Goal: Transaction & Acquisition: Book appointment/travel/reservation

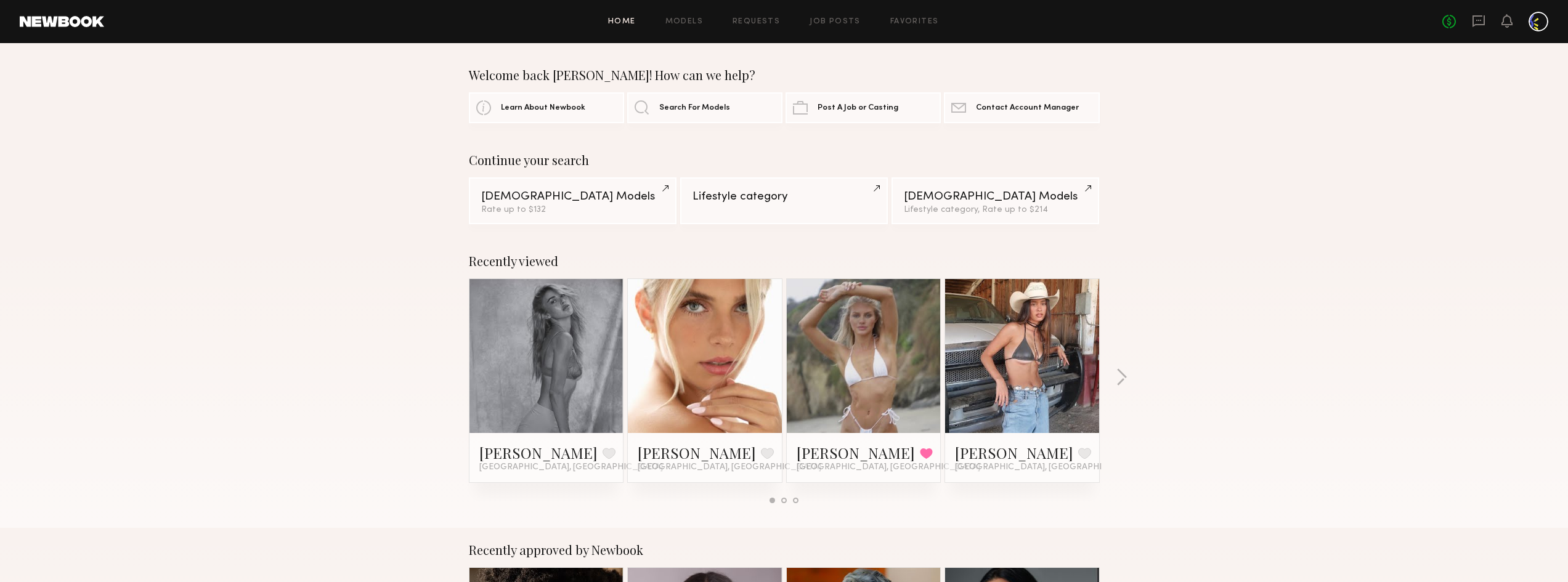
click at [691, 405] on link at bounding box center [704, 356] width 75 height 154
click at [1061, 379] on div at bounding box center [1022, 356] width 154 height 154
click at [1029, 373] on link at bounding box center [1022, 356] width 75 height 154
click at [1132, 381] on div "Recently viewed Johanna C. Favorite Miami, FL Allea S. Favorite Los Angeles, CA…" at bounding box center [784, 384] width 1568 height 289
click at [1119, 376] on button "button" at bounding box center [1121, 378] width 11 height 20
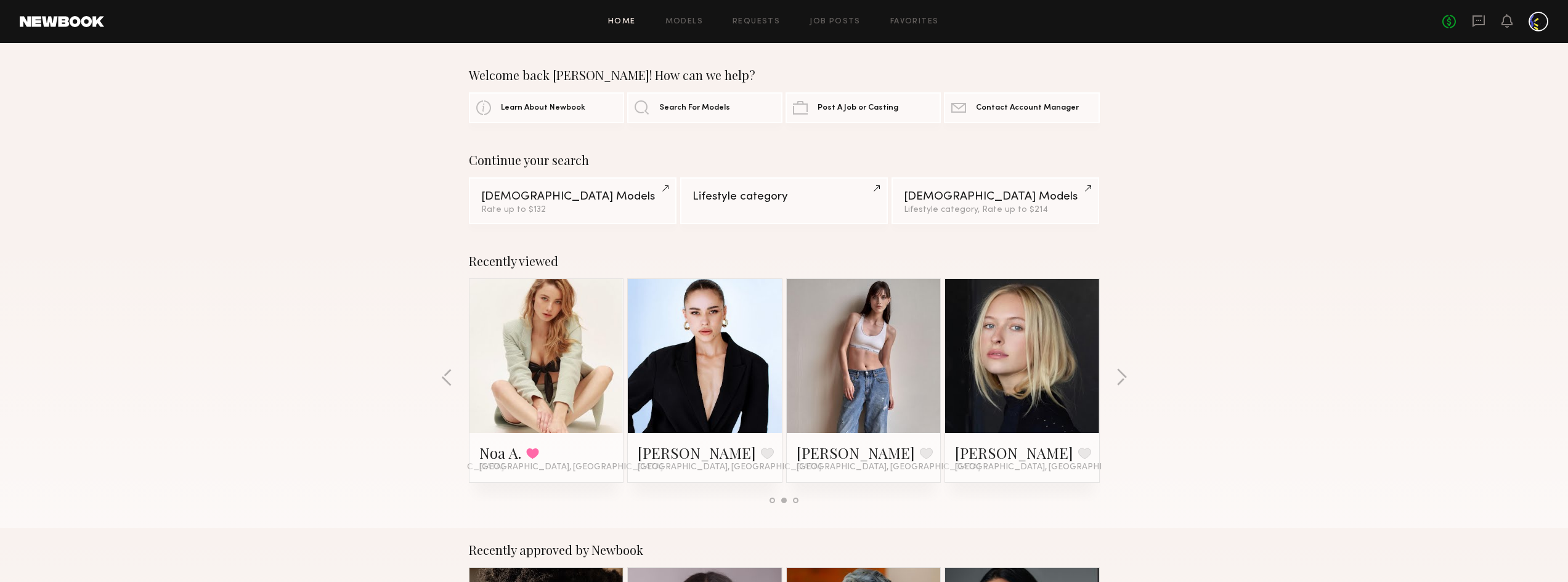
click at [592, 347] on div at bounding box center [546, 356] width 154 height 154
click at [518, 379] on link at bounding box center [546, 356] width 75 height 154
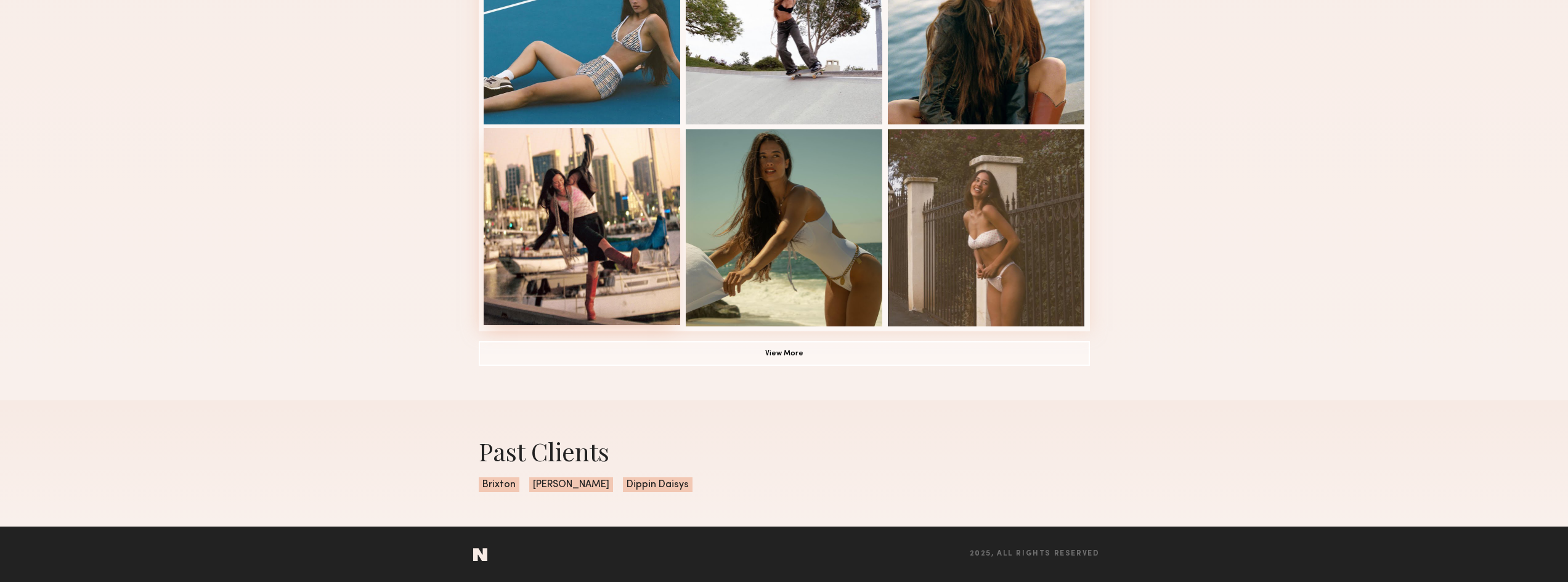
scroll to position [801, 0]
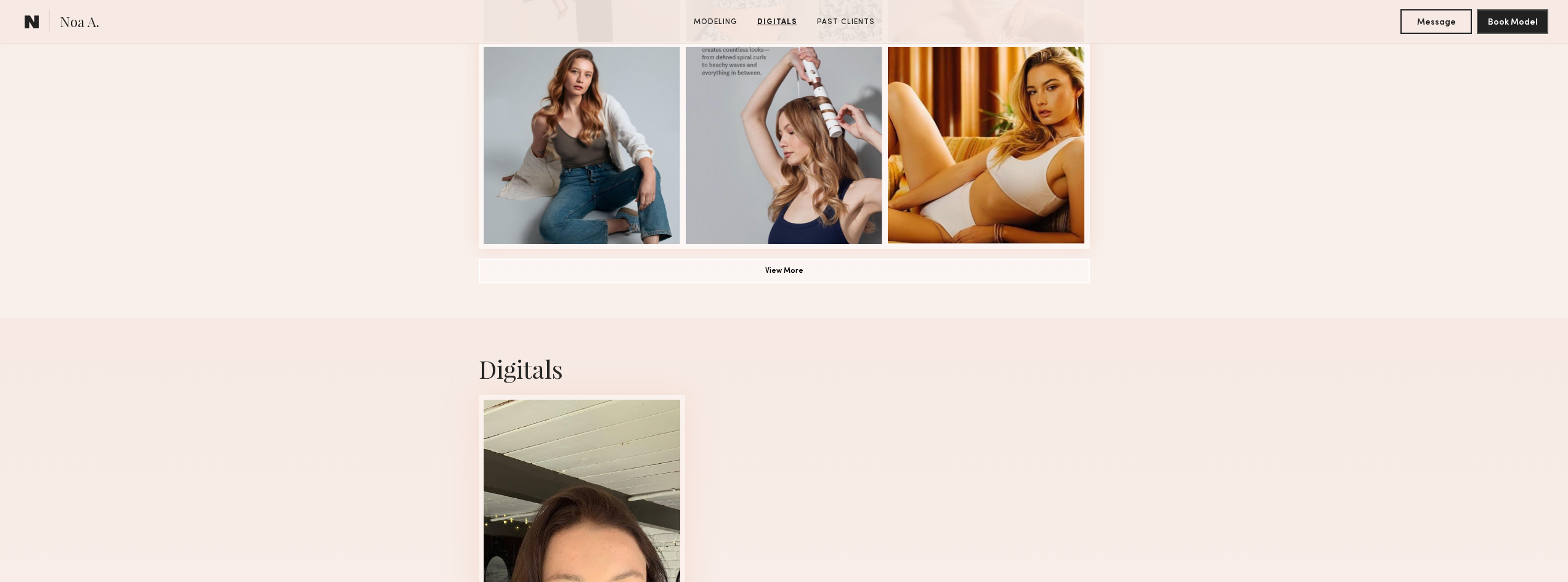
scroll to position [863, 0]
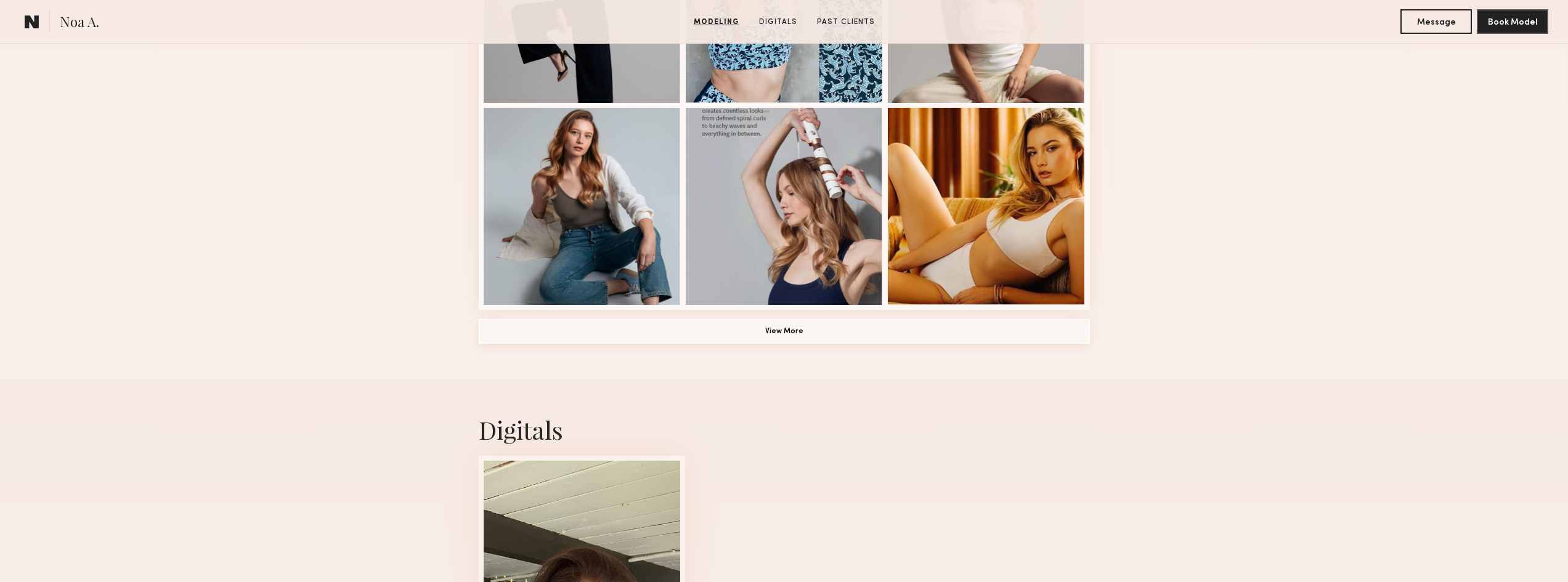
click at [790, 340] on button "View More" at bounding box center [784, 331] width 612 height 25
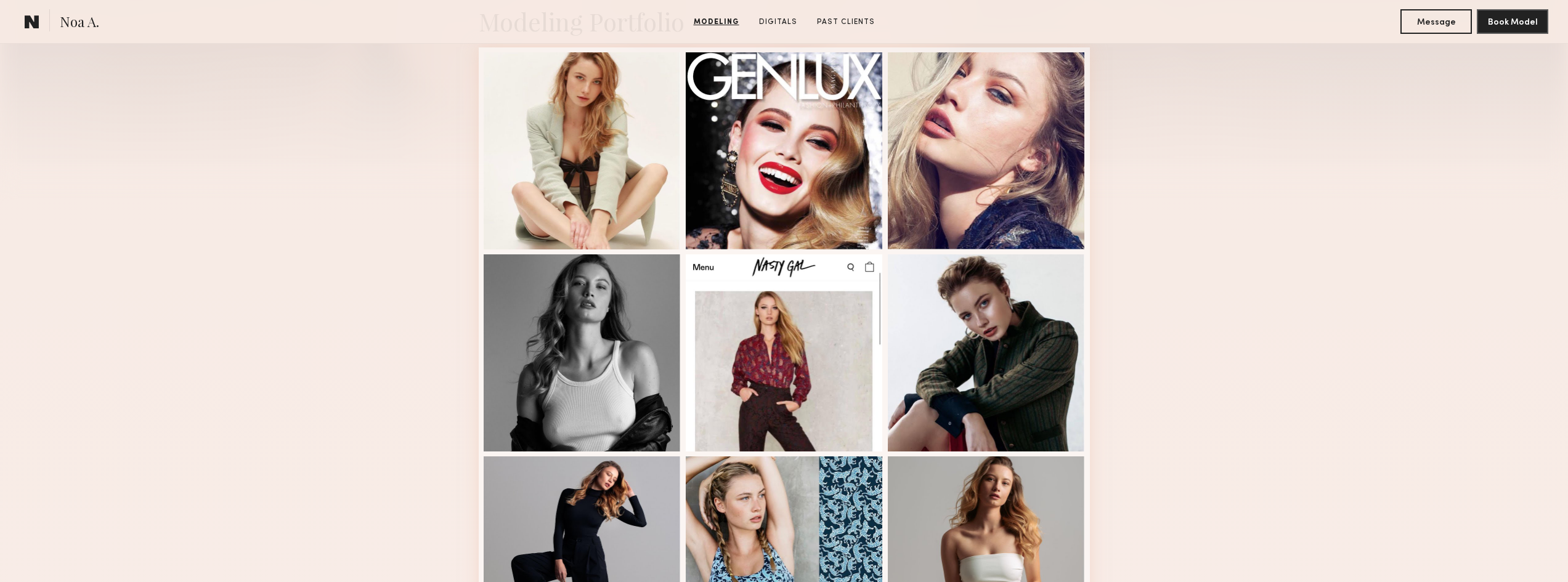
scroll to position [308, 0]
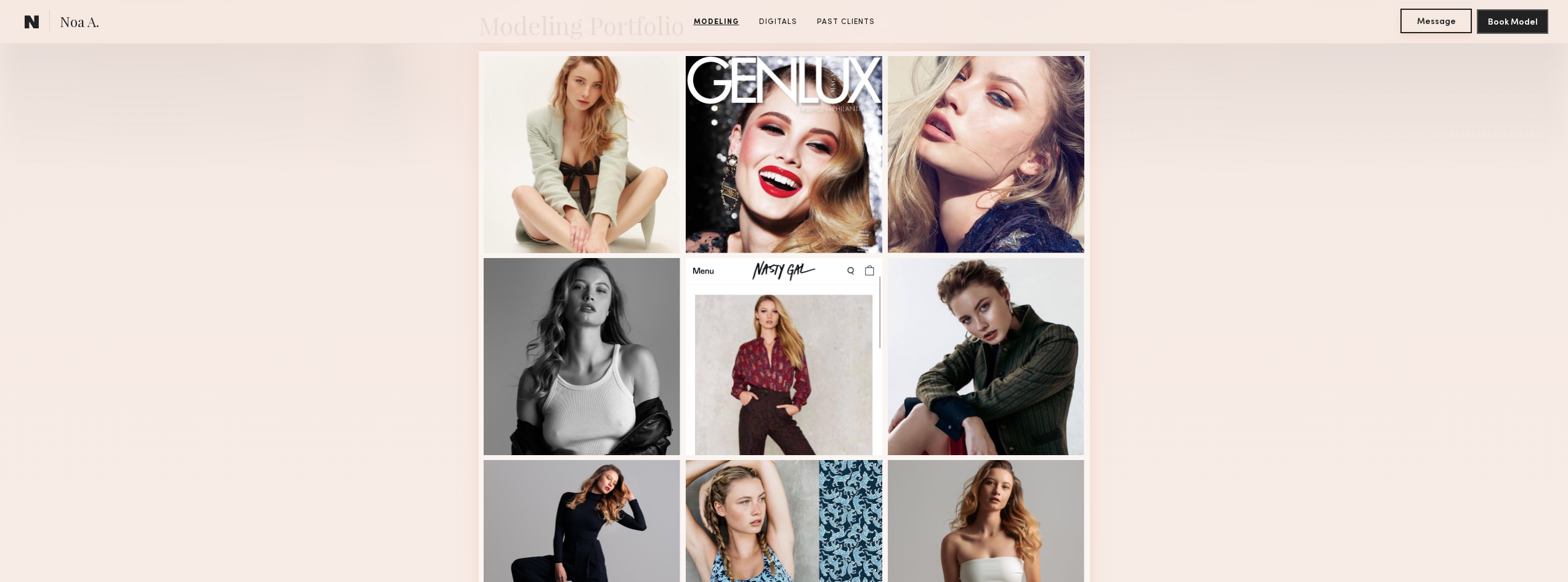
click at [1455, 25] on button "Message" at bounding box center [1436, 21] width 72 height 25
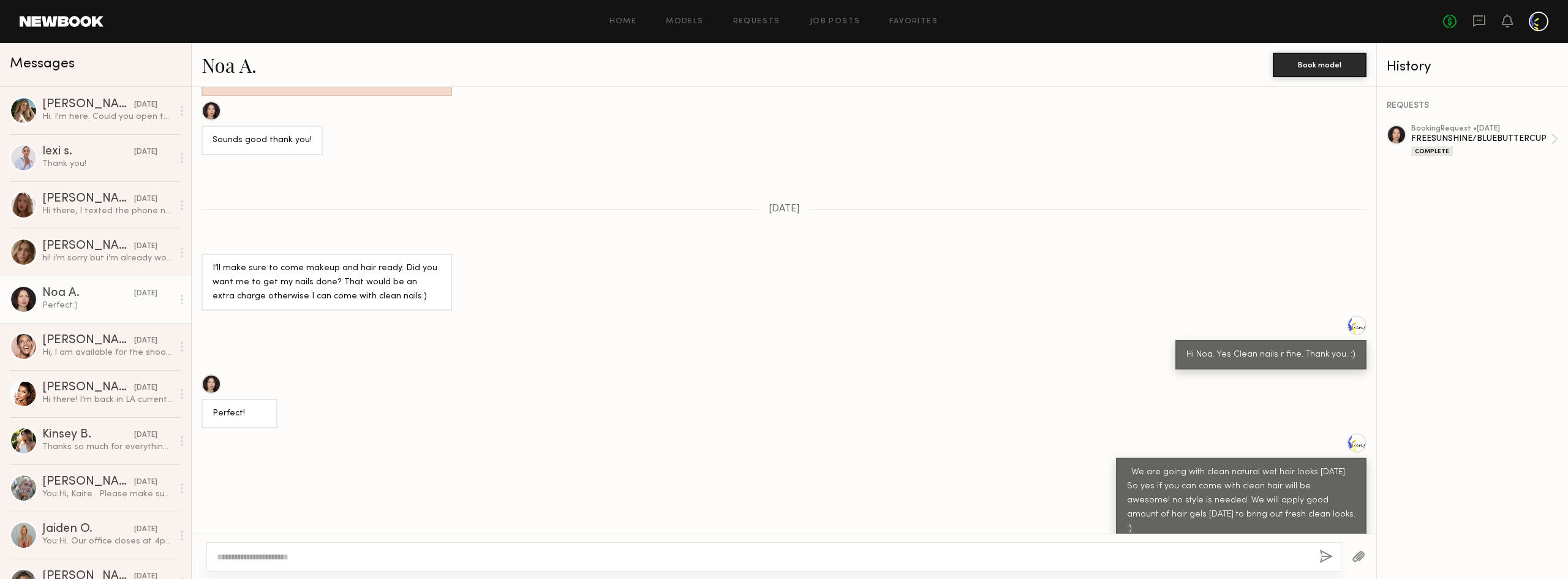
scroll to position [1060, 0]
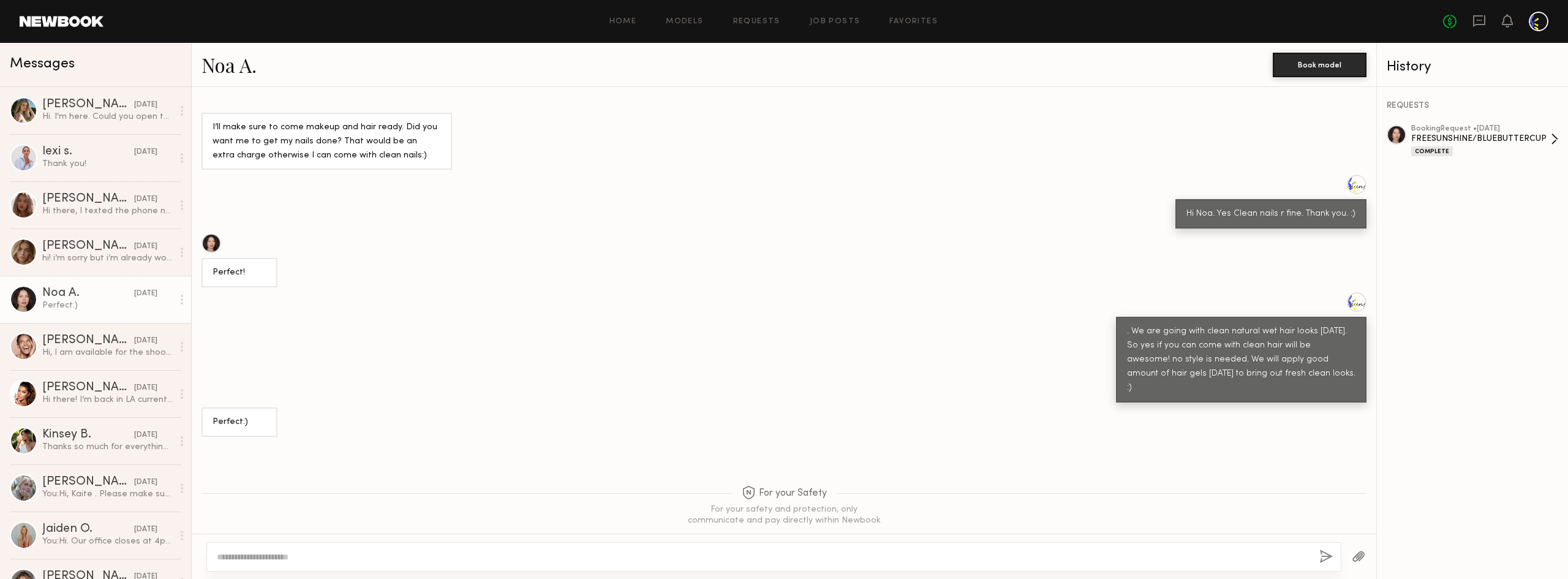
click at [1482, 144] on div "FREESUNSHINE/BLUEBUTTERCUP" at bounding box center [1481, 139] width 139 height 11
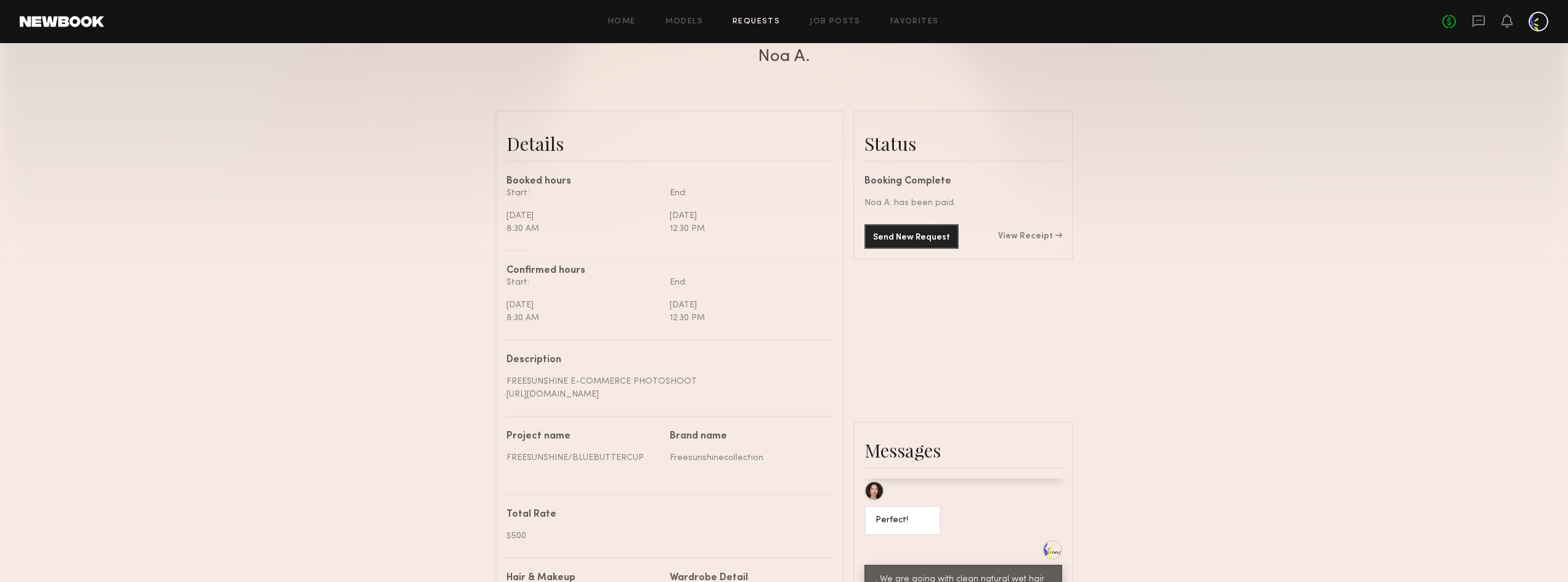
scroll to position [246, 0]
